Goal: Task Accomplishment & Management: Use online tool/utility

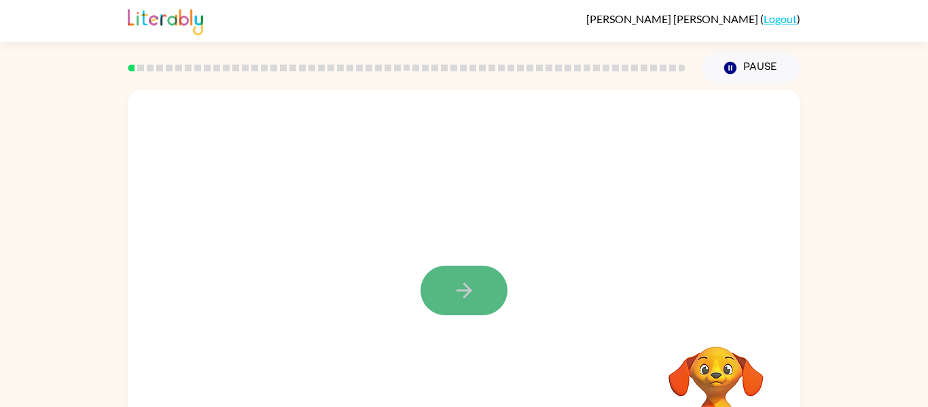
click at [495, 277] on button "button" at bounding box center [464, 291] width 87 height 50
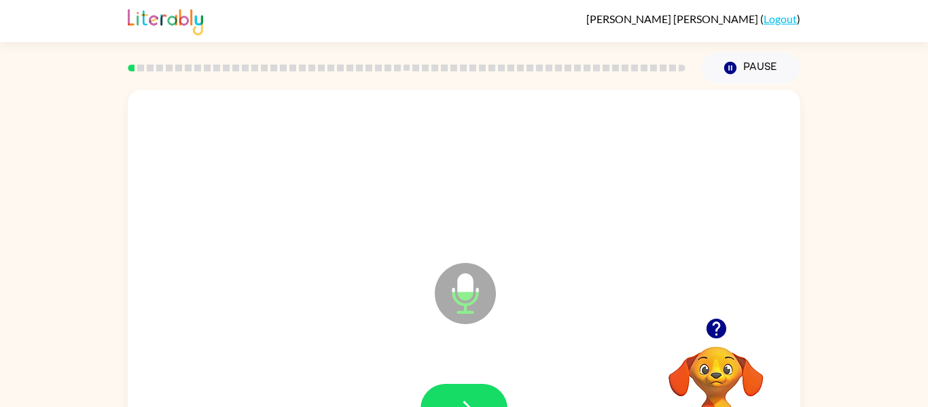
click at [461, 281] on icon "Microphone The Microphone is here when it is your turn to talk" at bounding box center [533, 311] width 204 height 102
click at [462, 283] on icon "Microphone The Microphone is here when it is your turn to talk" at bounding box center [533, 311] width 204 height 102
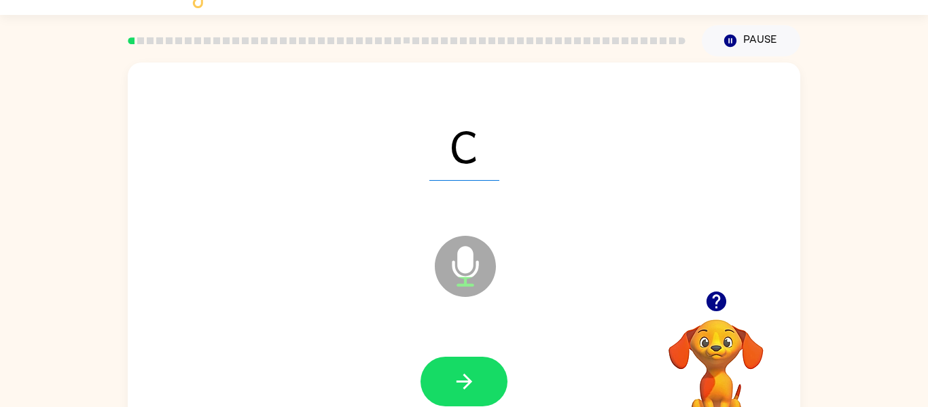
scroll to position [54, 0]
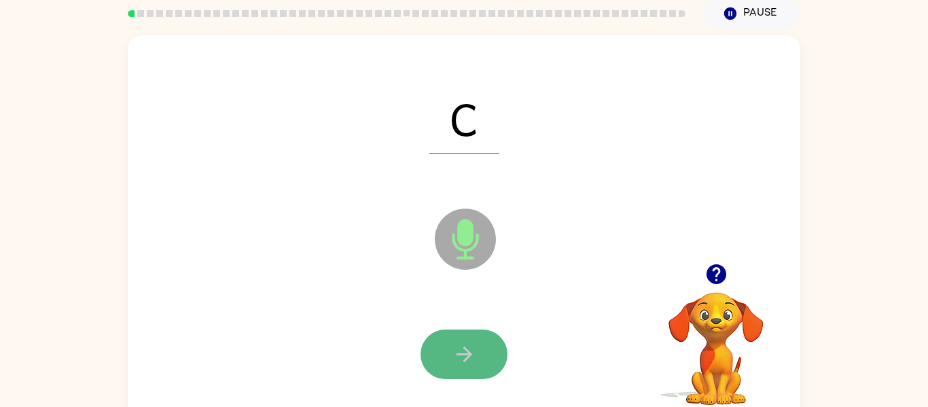
click at [466, 363] on icon "button" at bounding box center [464, 354] width 24 height 24
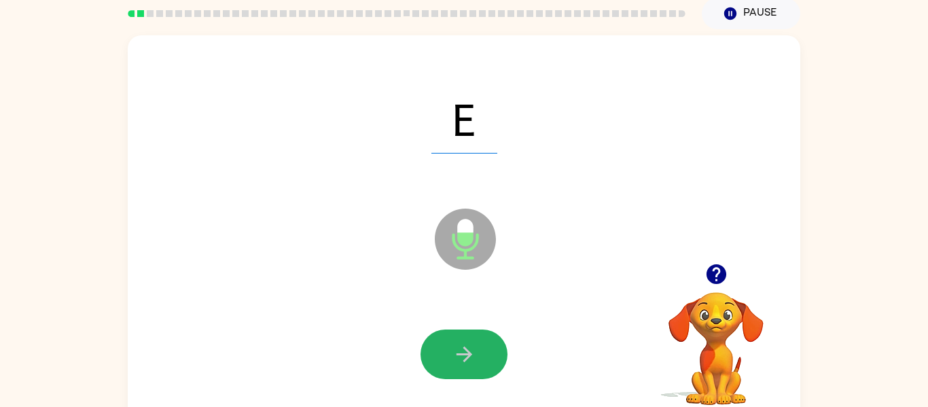
click at [466, 363] on icon "button" at bounding box center [464, 354] width 24 height 24
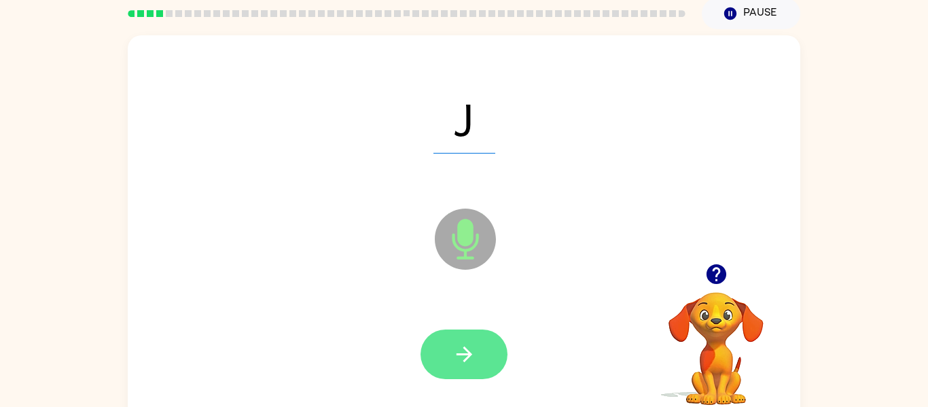
click at [462, 342] on icon "button" at bounding box center [464, 354] width 24 height 24
click at [488, 345] on button "button" at bounding box center [464, 355] width 87 height 50
click at [492, 350] on button "button" at bounding box center [464, 355] width 87 height 50
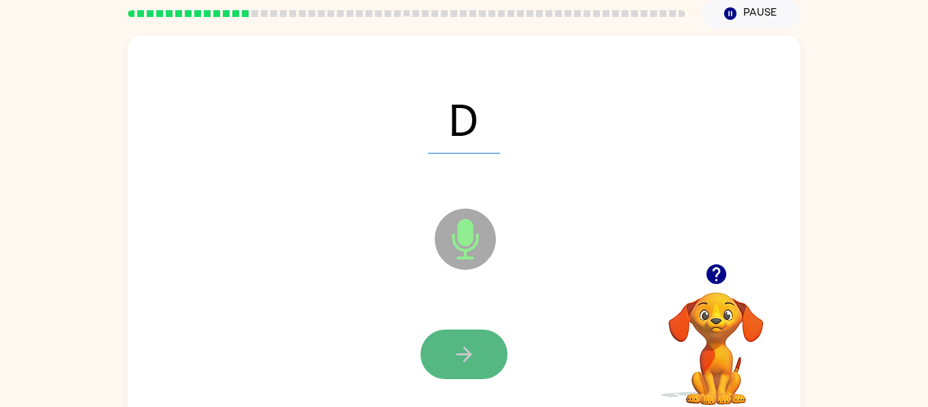
click at [487, 347] on button "button" at bounding box center [464, 355] width 87 height 50
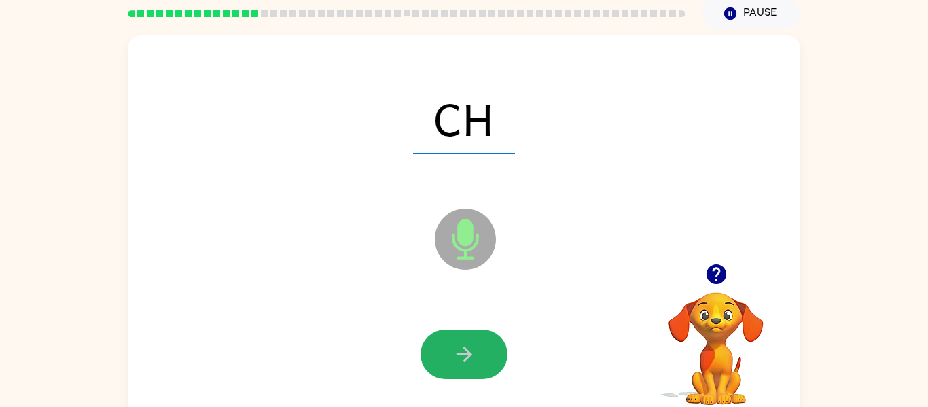
click at [487, 347] on button "button" at bounding box center [464, 355] width 87 height 50
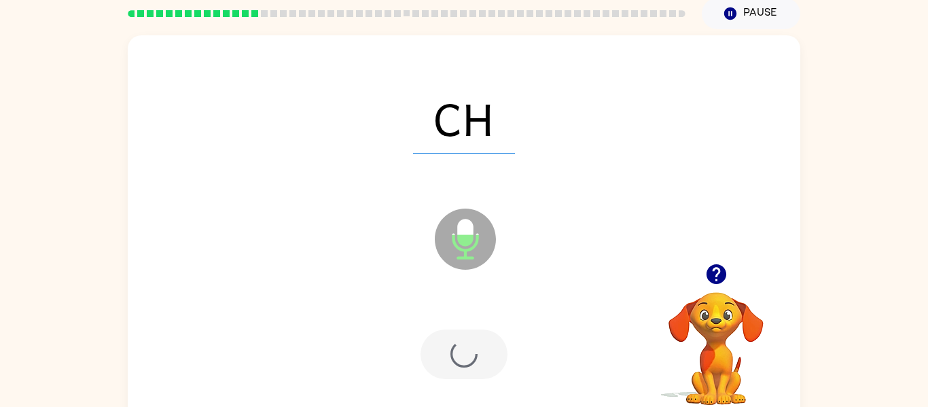
click at [487, 347] on div at bounding box center [464, 355] width 87 height 50
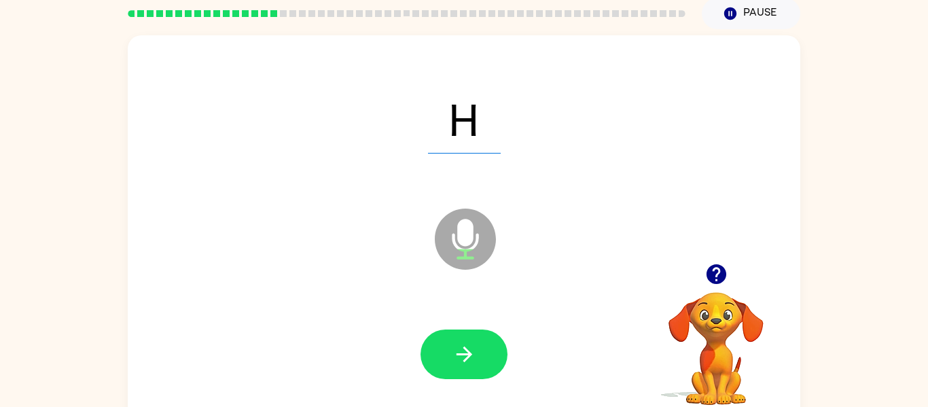
click at [487, 347] on button "button" at bounding box center [464, 355] width 87 height 50
click at [491, 349] on button "button" at bounding box center [464, 355] width 87 height 50
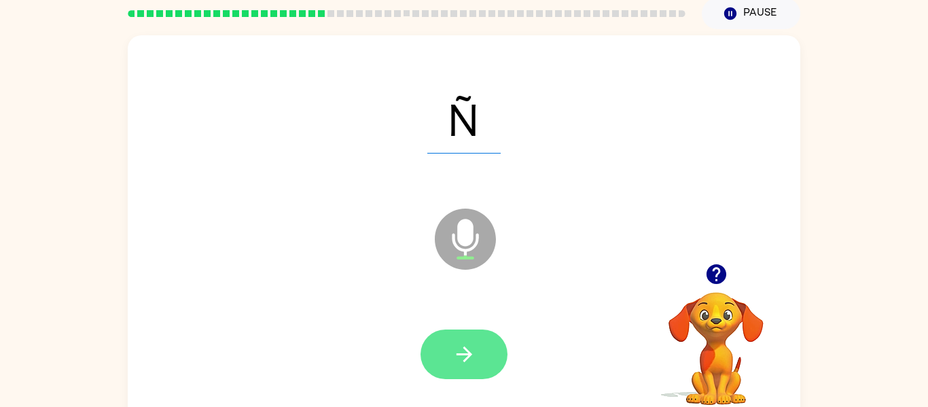
click at [457, 342] on icon "button" at bounding box center [464, 354] width 24 height 24
click at [465, 368] on button "button" at bounding box center [464, 355] width 87 height 50
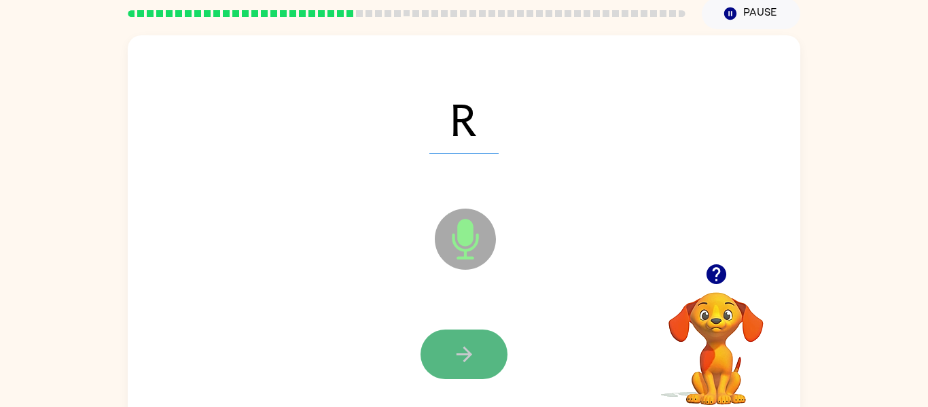
click at [465, 370] on button "button" at bounding box center [464, 355] width 87 height 50
click at [499, 340] on button "button" at bounding box center [464, 355] width 87 height 50
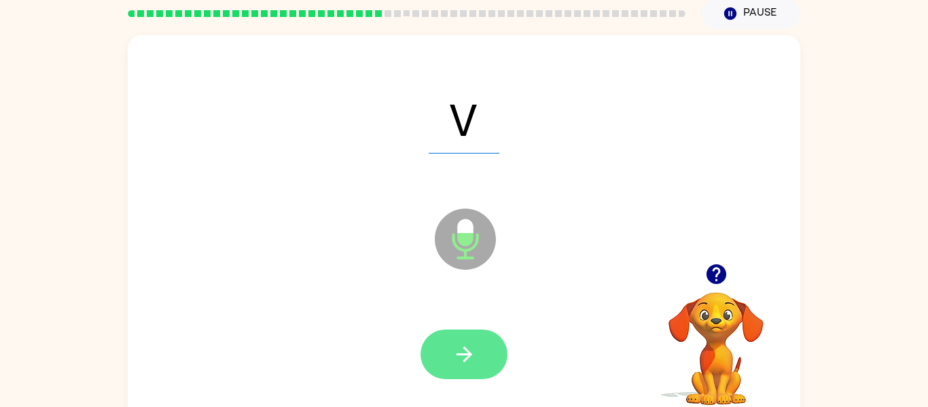
click at [467, 342] on icon "button" at bounding box center [464, 354] width 24 height 24
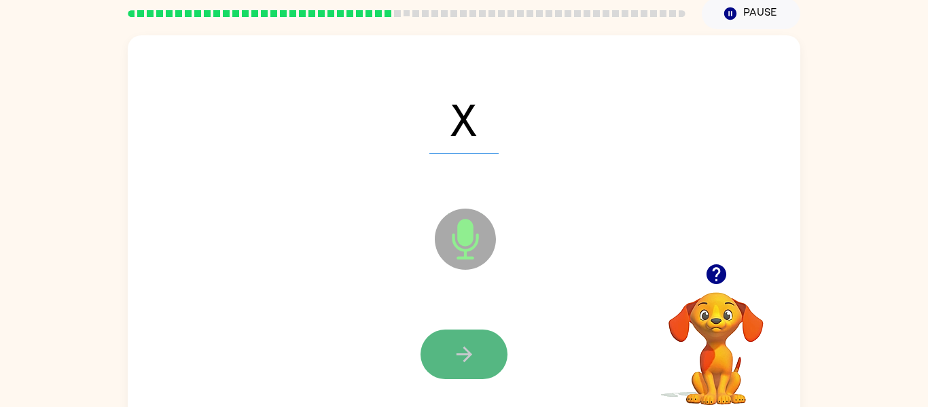
click at [465, 342] on icon "button" at bounding box center [464, 354] width 24 height 24
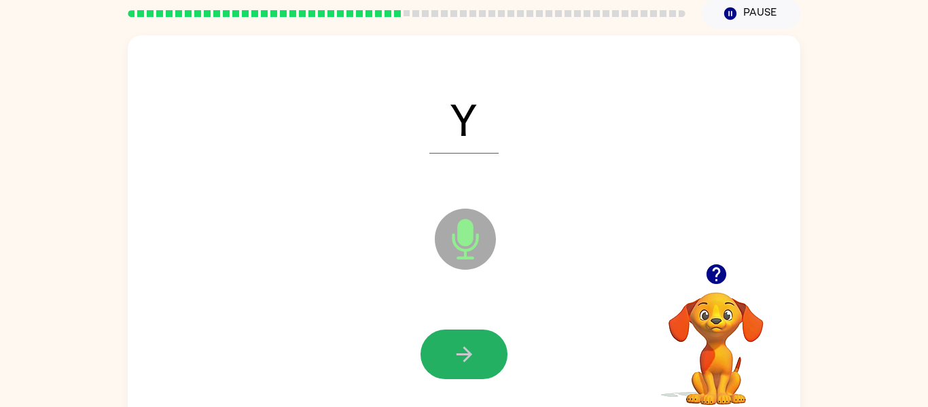
click at [465, 342] on icon "button" at bounding box center [464, 354] width 24 height 24
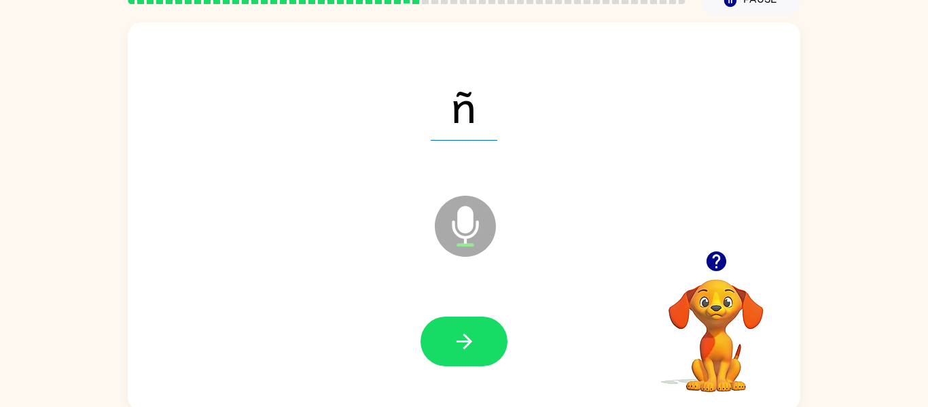
scroll to position [71, 0]
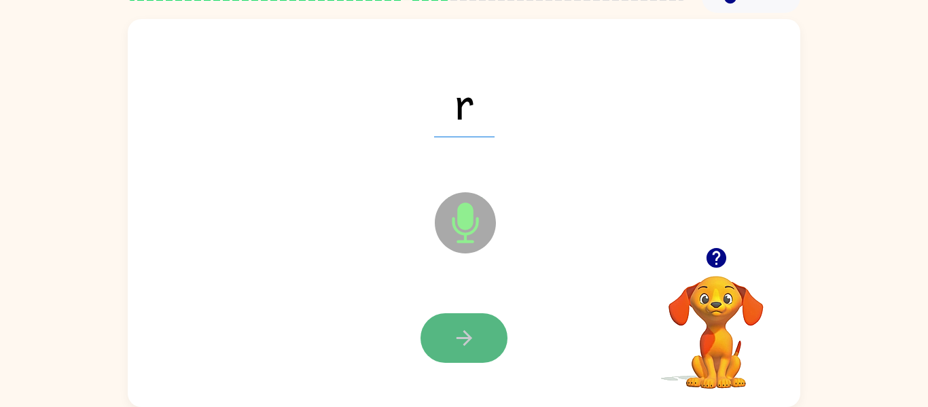
click at [457, 340] on icon "button" at bounding box center [464, 338] width 24 height 24
click at [469, 296] on div at bounding box center [463, 338] width 645 height 111
click at [435, 317] on button "button" at bounding box center [464, 338] width 87 height 50
click at [437, 326] on button "button" at bounding box center [464, 338] width 87 height 50
click at [465, 341] on icon "button" at bounding box center [464, 338] width 24 height 24
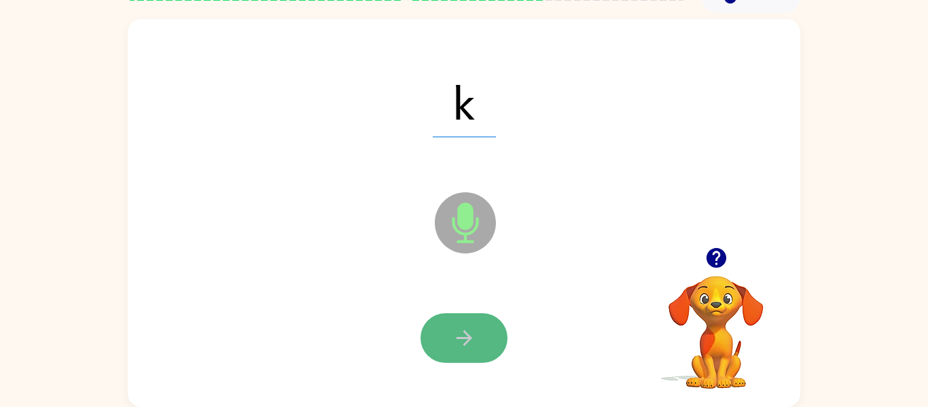
click at [484, 334] on button "button" at bounding box center [464, 338] width 87 height 50
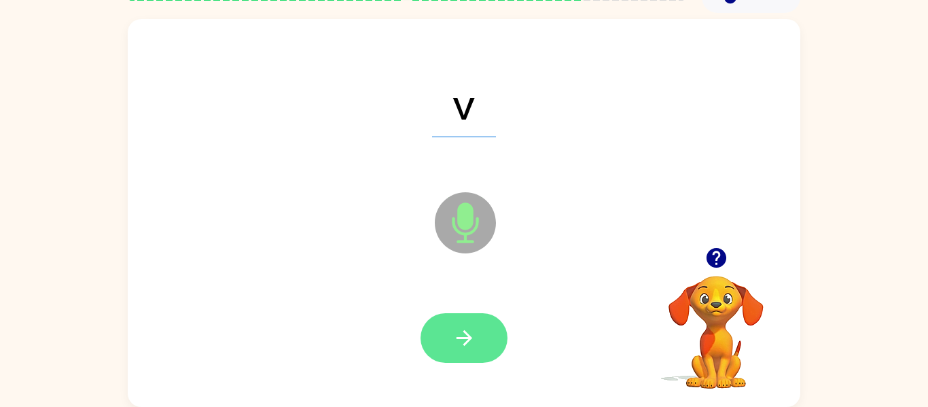
click at [493, 343] on button "button" at bounding box center [464, 338] width 87 height 50
click at [472, 329] on icon "button" at bounding box center [464, 338] width 24 height 24
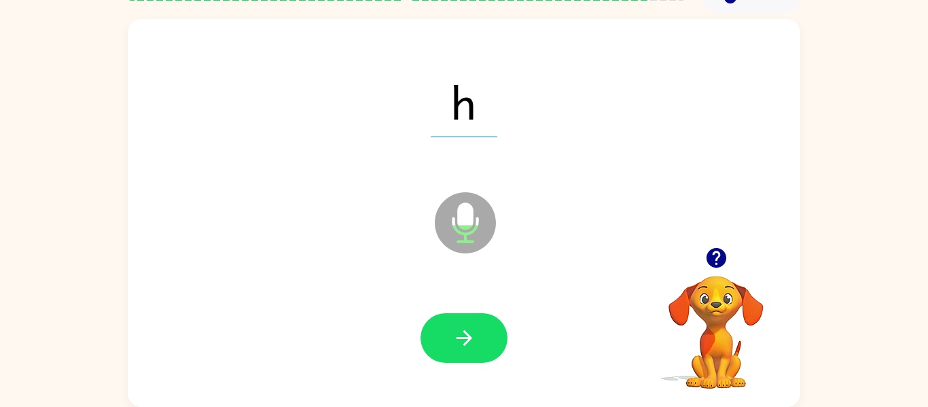
click at [782, 29] on div "h Microphone The Microphone is here when it is your turn to talk" at bounding box center [464, 213] width 673 height 388
click at [483, 313] on button "button" at bounding box center [464, 338] width 87 height 50
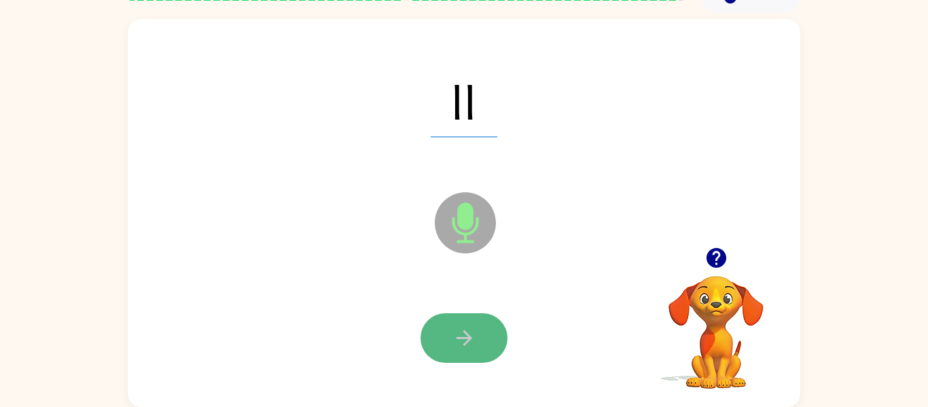
click at [454, 338] on icon "button" at bounding box center [464, 338] width 24 height 24
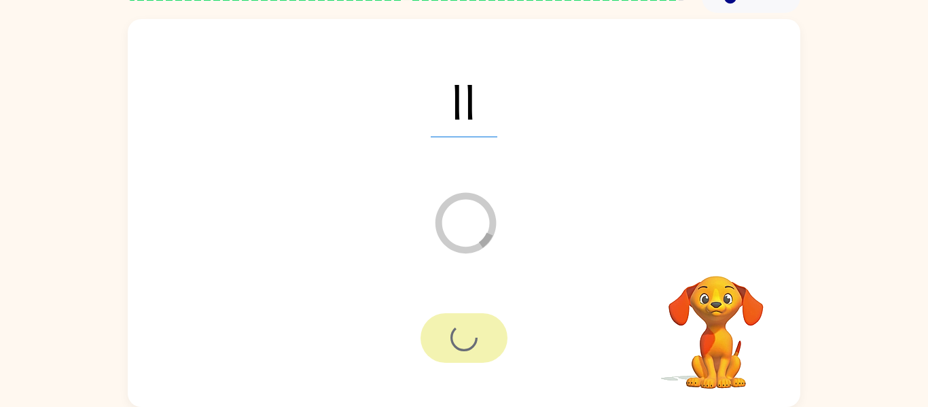
scroll to position [46, 0]
